Goal: Information Seeking & Learning: Learn about a topic

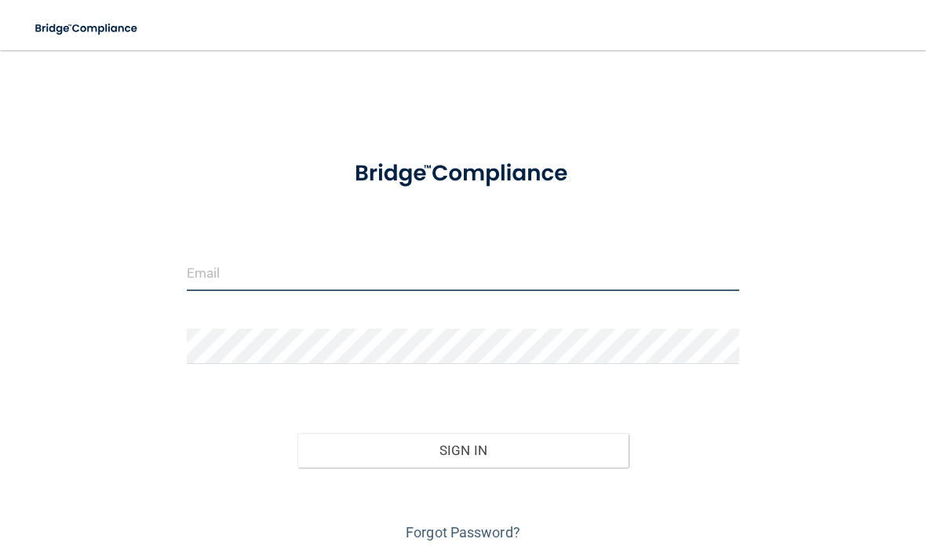
type input "[EMAIL_ADDRESS][DOMAIN_NAME]"
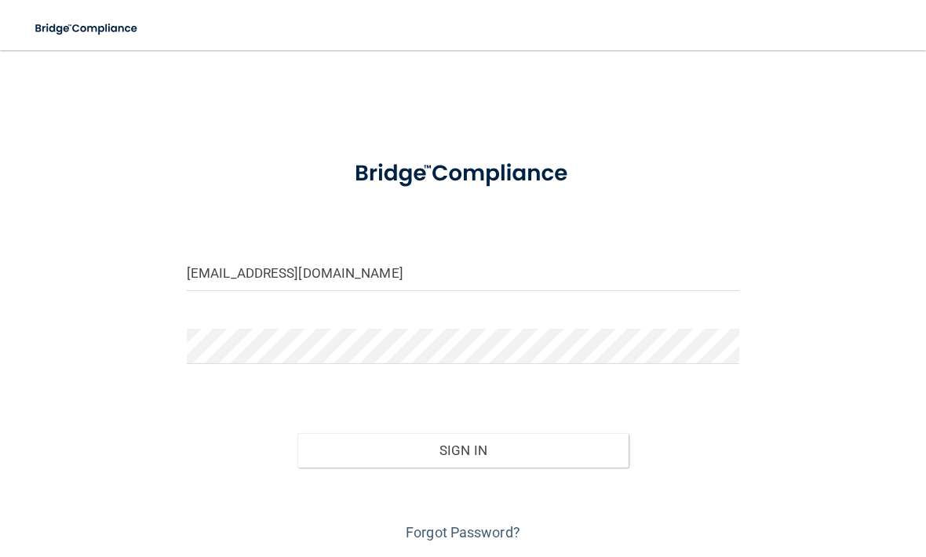
click at [462, 449] on button "Sign In" at bounding box center [462, 450] width 331 height 35
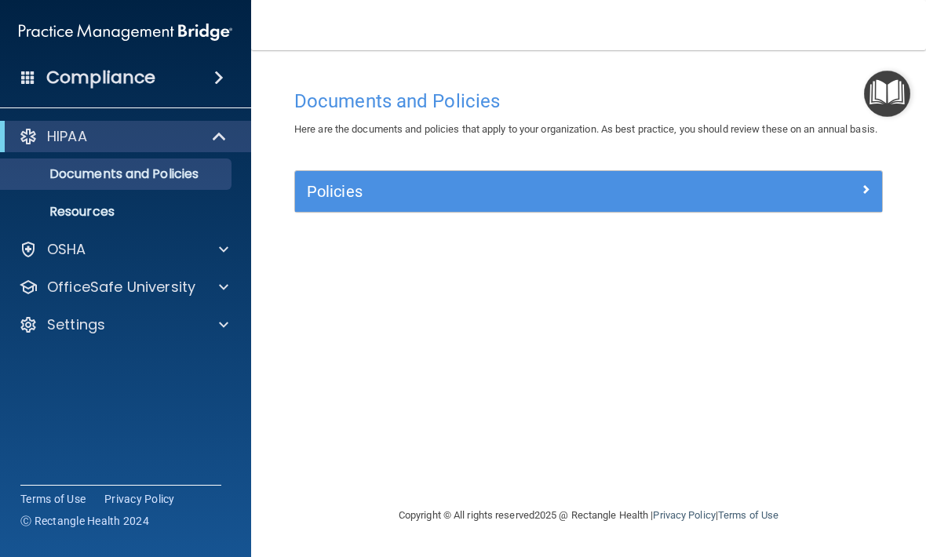
click at [195, 244] on div "OSHA" at bounding box center [104, 249] width 195 height 19
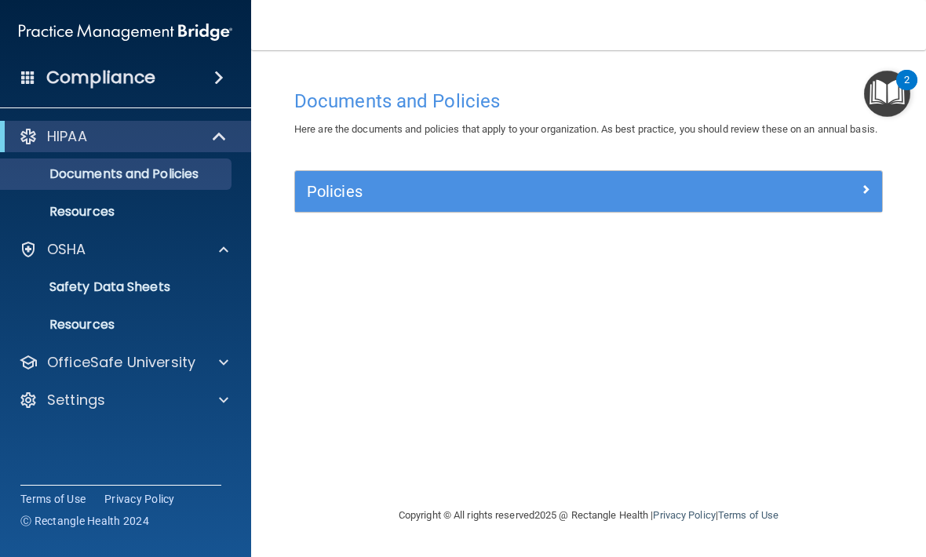
click at [216, 209] on p "Resources" at bounding box center [117, 212] width 214 height 16
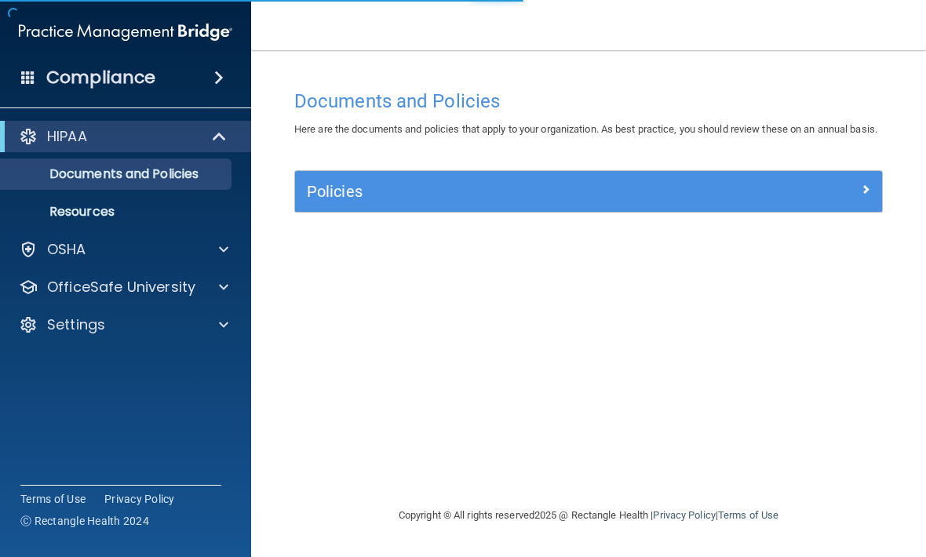
click at [165, 257] on div "OSHA" at bounding box center [104, 249] width 195 height 19
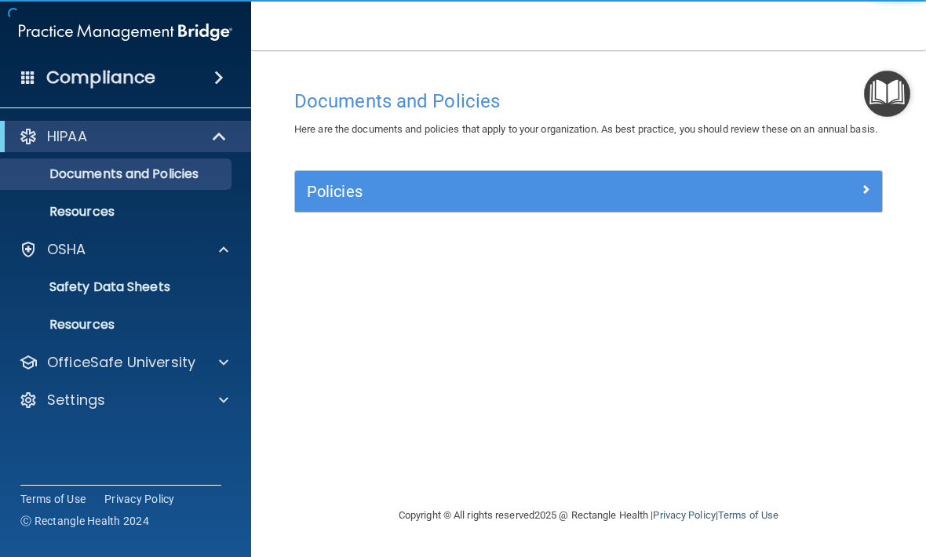
click at [168, 362] on p "OfficeSafe University" at bounding box center [121, 362] width 148 height 19
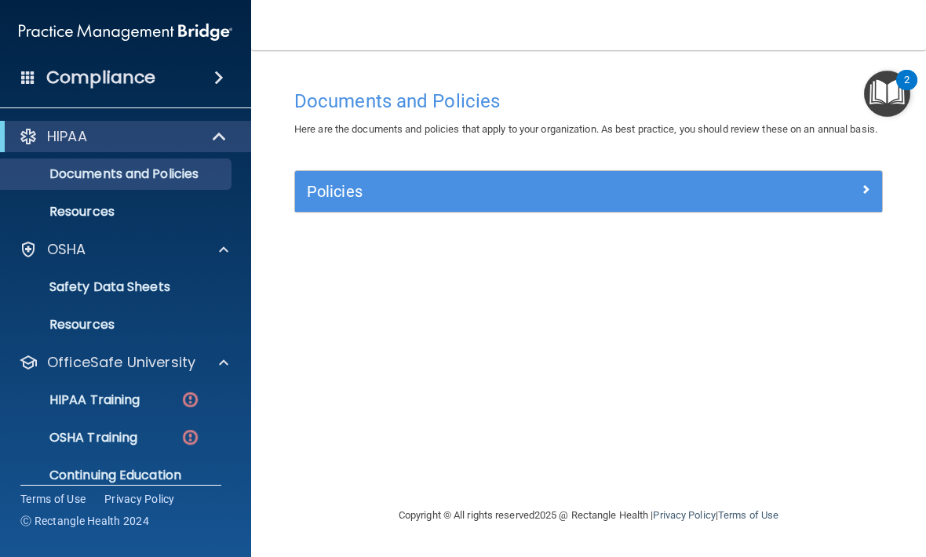
click at [109, 409] on link "HIPAA Training" at bounding box center [107, 399] width 247 height 31
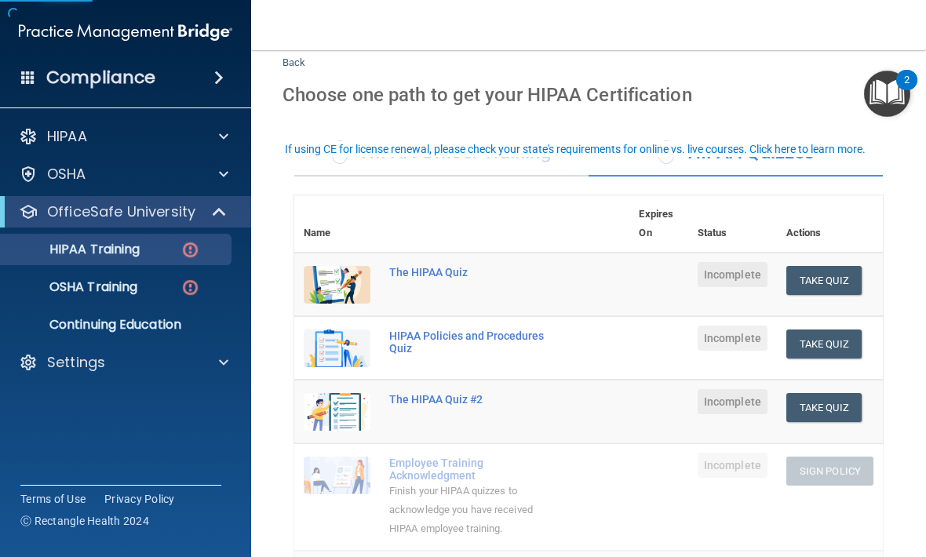
scroll to position [103, 0]
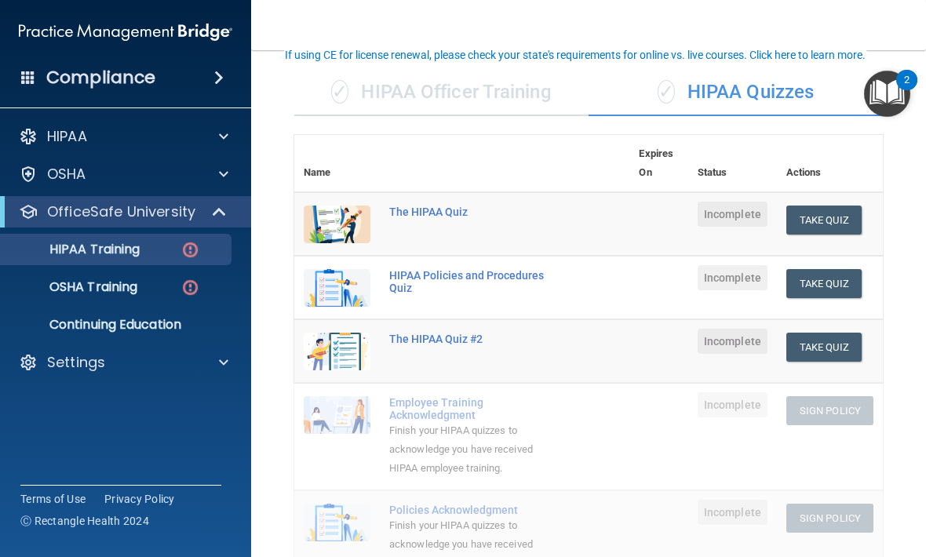
click at [436, 205] on div "The HIPAA Quiz" at bounding box center [470, 211] width 162 height 13
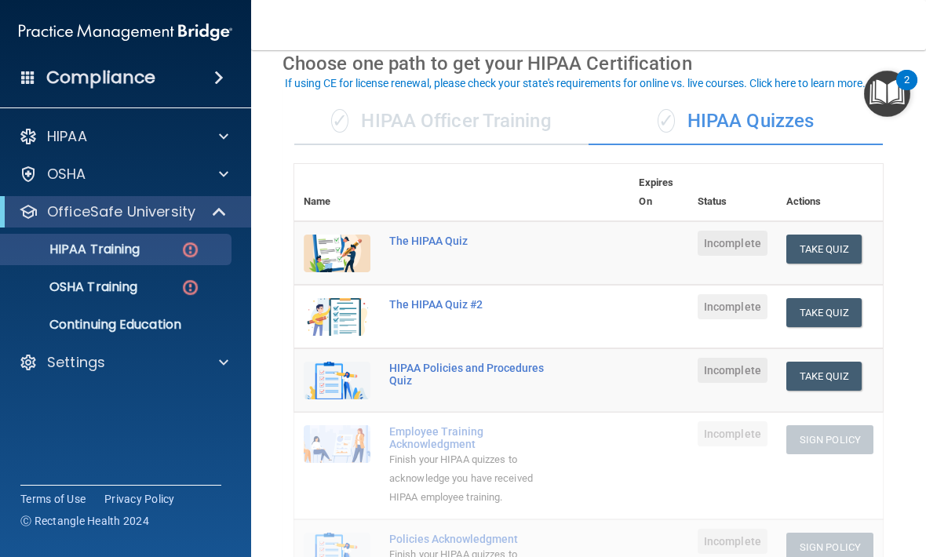
scroll to position [75, 0]
click at [516, 115] on div "✓ HIPAA Officer Training" at bounding box center [441, 120] width 294 height 47
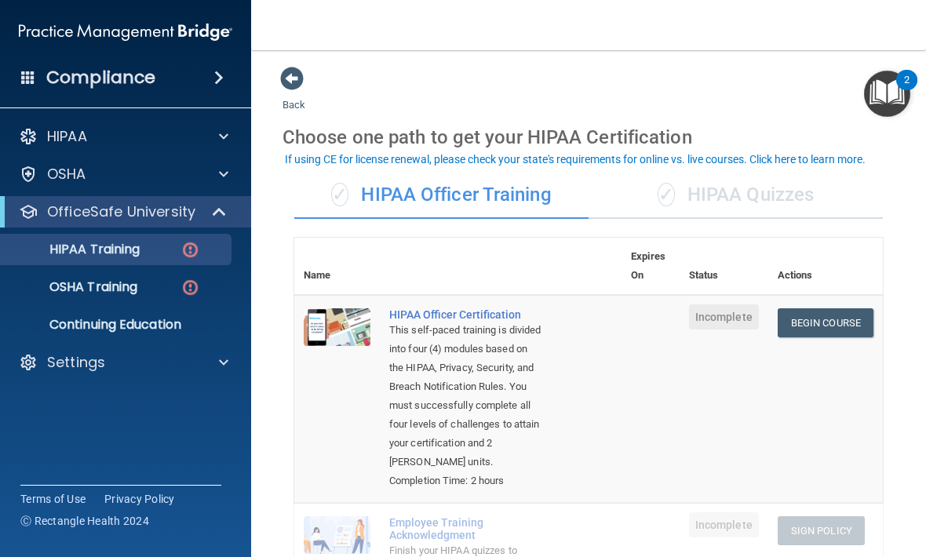
scroll to position [0, 0]
